Goal: Check status: Check status

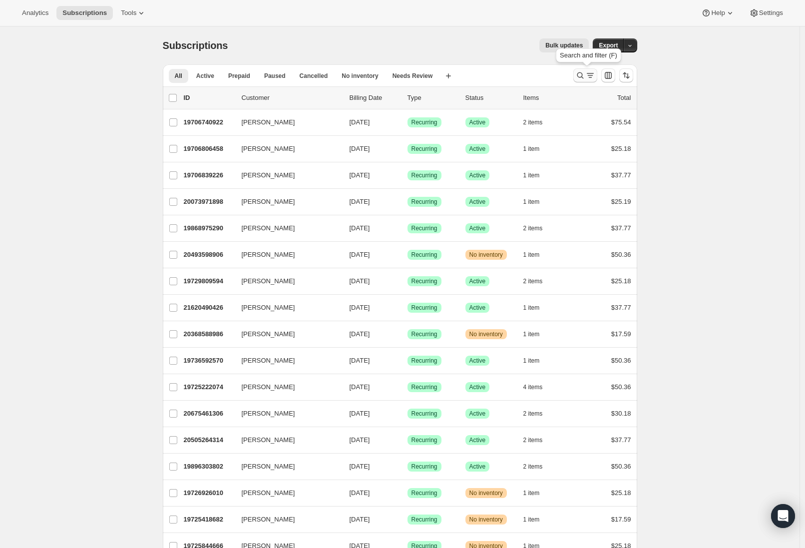
click at [584, 78] on icon "Search and filter results" at bounding box center [580, 75] width 10 height 10
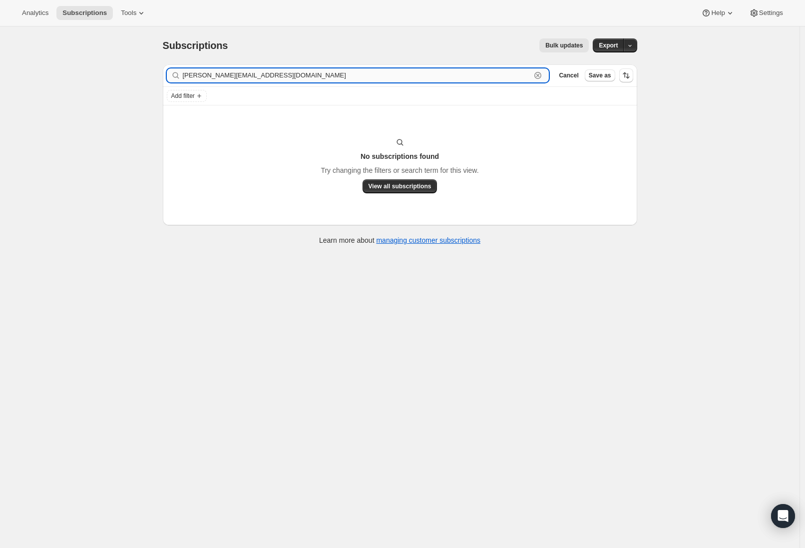
click at [266, 74] on input "[PERSON_NAME][EMAIL_ADDRESS][DOMAIN_NAME]" at bounding box center [357, 75] width 349 height 14
drag, startPoint x: 266, startPoint y: 74, endPoint x: 154, endPoint y: 71, distance: 111.9
click at [154, 71] on div "Subscriptions. This page is ready Subscriptions Bulk updates More actions Bulk …" at bounding box center [400, 140] width 499 height 229
paste input "[PERSON_NAME]"
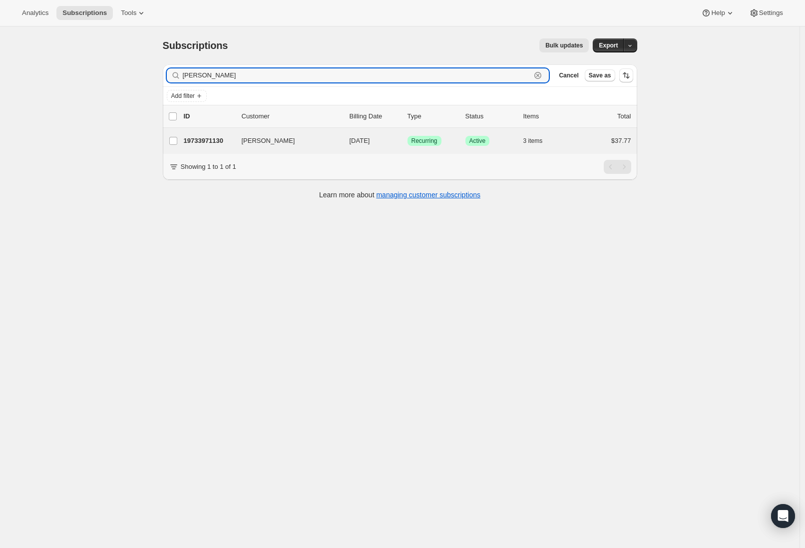
type input "[PERSON_NAME]"
click at [322, 149] on div "[PERSON_NAME] 19733971130 [PERSON_NAME] [DATE] Success Recurring Success Active…" at bounding box center [400, 141] width 475 height 26
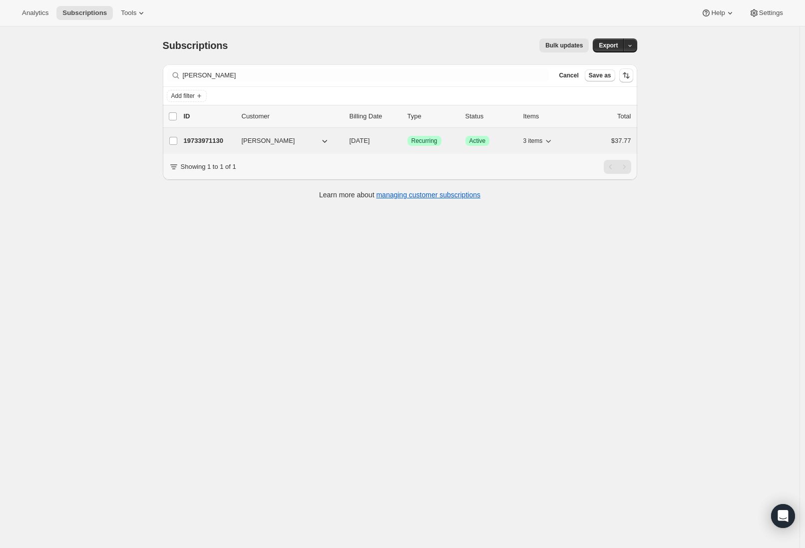
click at [198, 140] on p "19733971130" at bounding box center [209, 141] width 50 height 10
